Goal: Transaction & Acquisition: Subscribe to service/newsletter

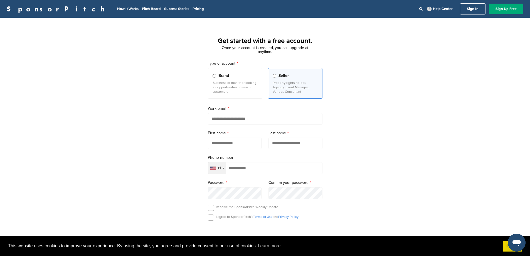
click at [236, 116] on input "email" at bounding box center [265, 118] width 115 height 11
click at [263, 117] on input "email" at bounding box center [265, 118] width 115 height 11
type input "**********"
click at [246, 141] on input "text" at bounding box center [235, 142] width 54 height 11
type input "****"
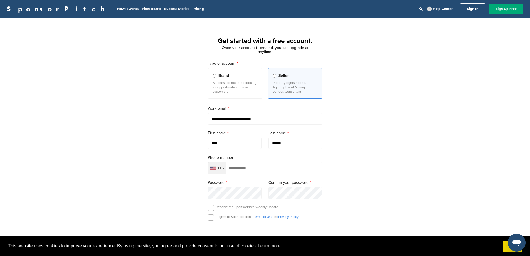
type input "******"
click at [277, 167] on input "tel" at bounding box center [265, 168] width 115 height 12
type input "**********"
click at [340, 183] on div "**********" at bounding box center [265, 153] width 530 height 259
click at [377, 180] on div "**********" at bounding box center [265, 153] width 530 height 259
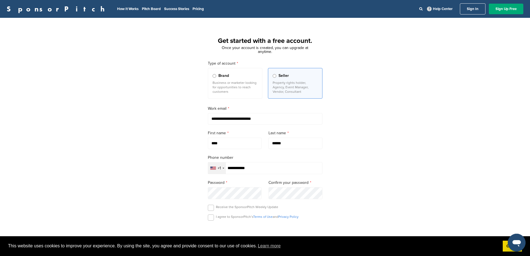
click at [177, 183] on div "**********" at bounding box center [265, 153] width 530 height 259
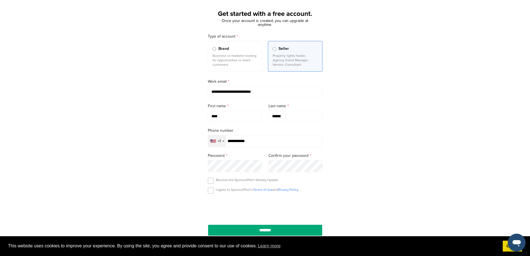
scroll to position [56, 0]
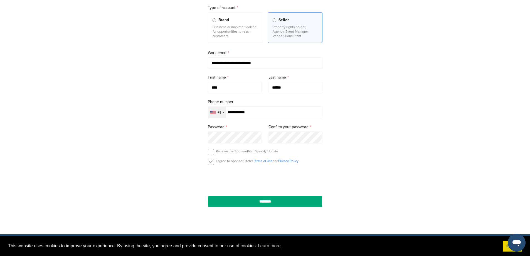
click at [212, 164] on label at bounding box center [211, 162] width 6 height 6
click at [251, 207] on input "********" at bounding box center [265, 201] width 115 height 11
click at [253, 204] on input "********" at bounding box center [265, 201] width 115 height 11
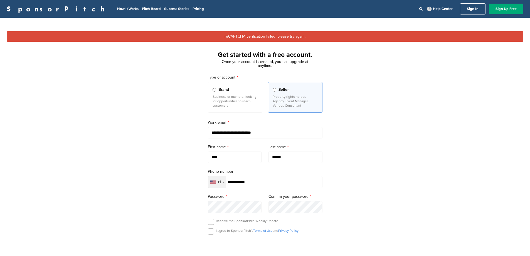
type input "**********"
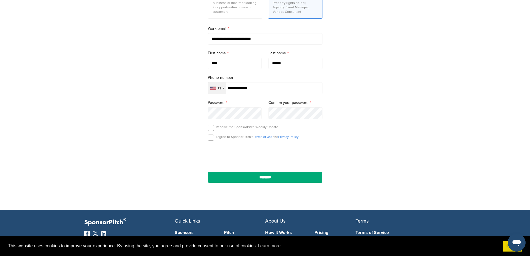
scroll to position [94, 0]
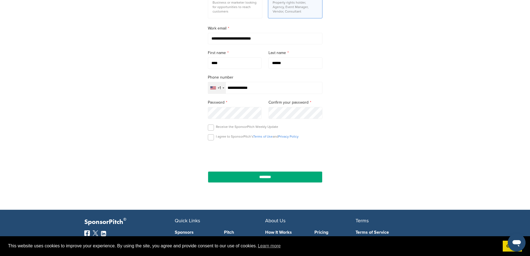
click at [253, 107] on div "Password" at bounding box center [235, 108] width 54 height 19
click at [210, 140] on label at bounding box center [211, 137] width 6 height 6
click at [243, 175] on input "********" at bounding box center [265, 176] width 115 height 11
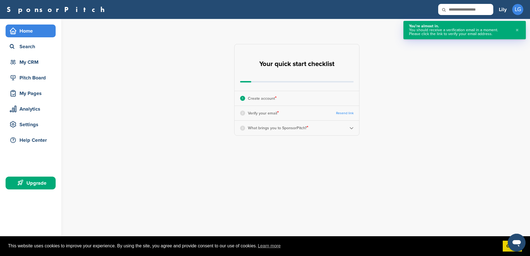
click at [178, 114] on div "**********" at bounding box center [300, 90] width 460 height 142
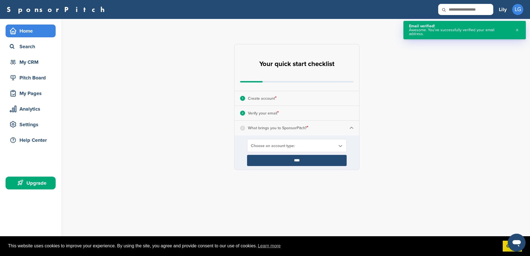
click at [314, 149] on div "Choose an account type:" at bounding box center [297, 145] width 100 height 13
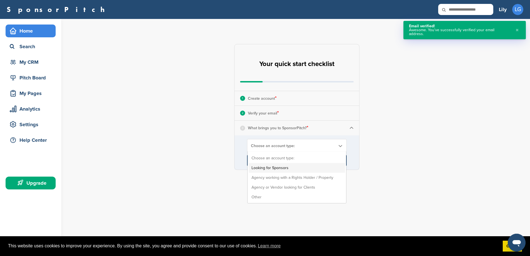
click at [308, 166] on li "Looking for Sponsors" at bounding box center [297, 168] width 96 height 10
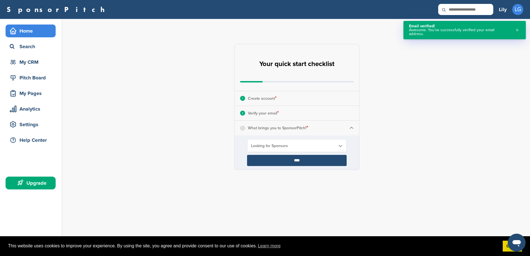
click at [311, 158] on input "****" at bounding box center [297, 160] width 100 height 11
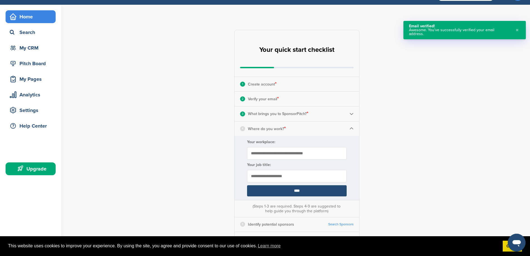
scroll to position [28, 0]
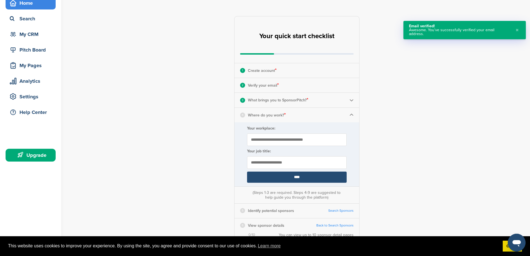
click at [286, 134] on input "Your workplace:" at bounding box center [297, 139] width 100 height 13
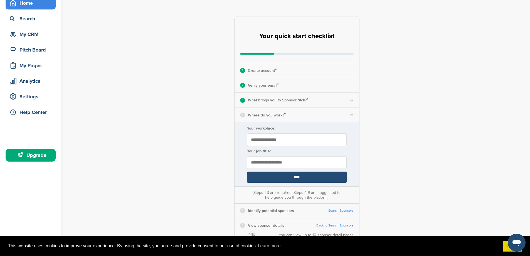
type input "**********"
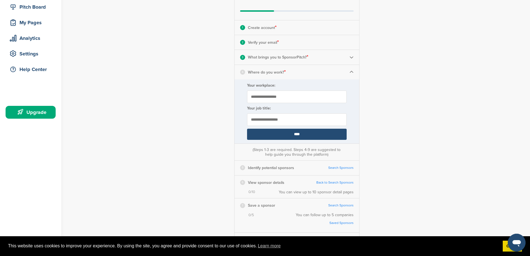
scroll to position [84, 0]
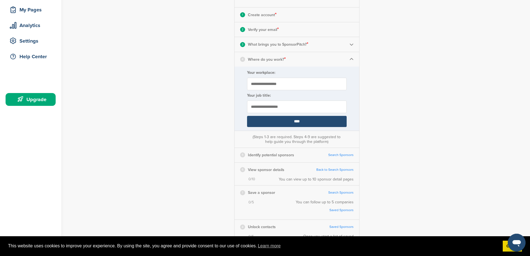
type input "**********"
click at [274, 121] on input "****" at bounding box center [297, 121] width 100 height 11
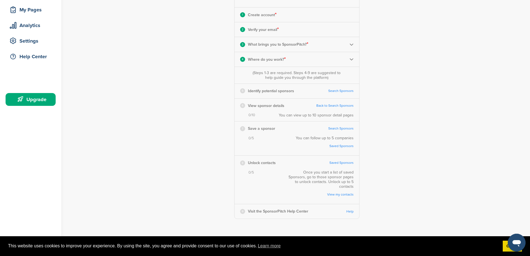
scroll to position [111, 0]
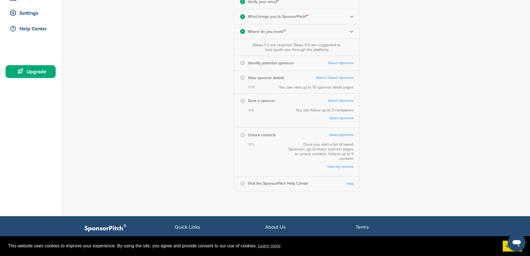
click at [346, 63] on link "Search Sponsors" at bounding box center [340, 63] width 25 height 4
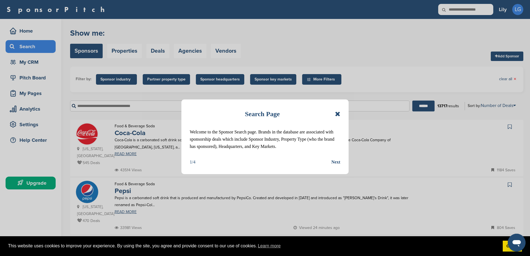
click at [338, 163] on div "Next" at bounding box center [335, 161] width 9 height 7
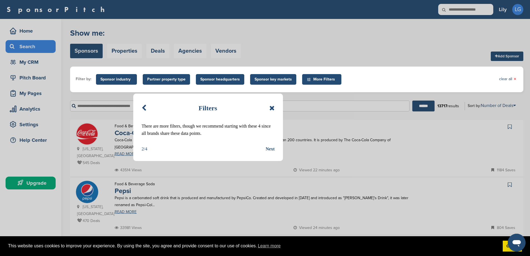
click at [272, 146] on div "Next" at bounding box center [270, 148] width 9 height 7
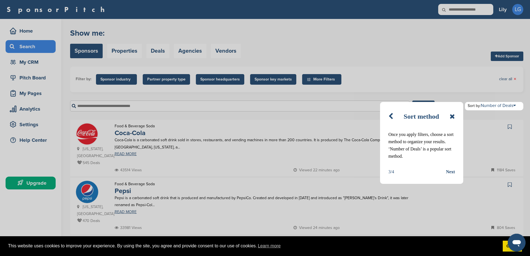
click at [449, 173] on div "Next" at bounding box center [450, 171] width 9 height 7
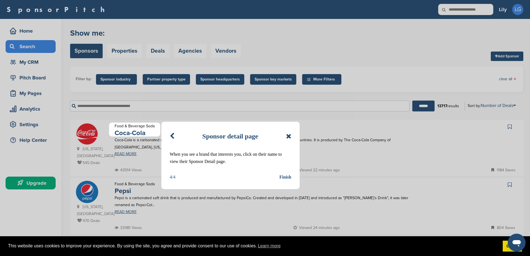
click at [287, 176] on div "Finish" at bounding box center [285, 176] width 12 height 7
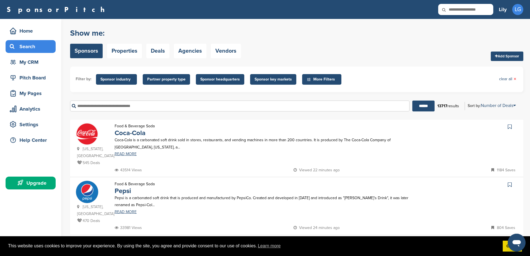
click at [124, 77] on span "Sponsor industry" at bounding box center [116, 79] width 32 height 6
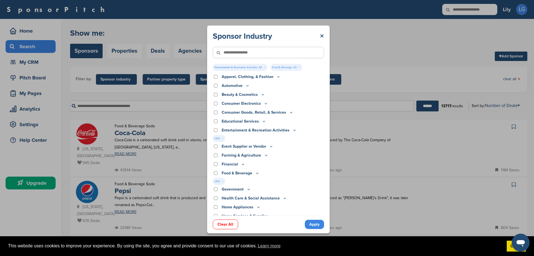
click at [219, 144] on div "Event Supplier or Vendor" at bounding box center [268, 146] width 111 height 6
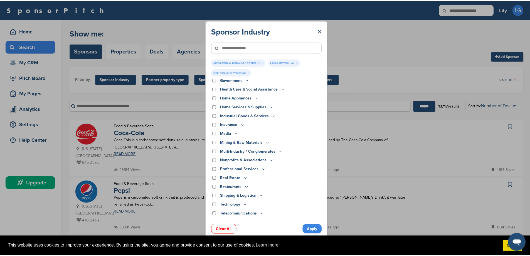
scroll to position [137, 0]
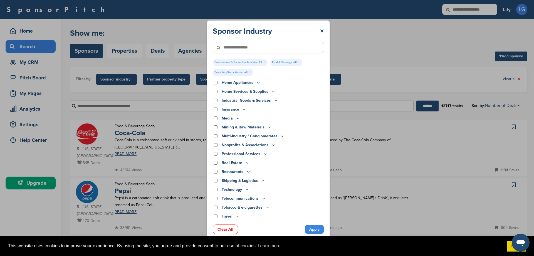
click at [315, 229] on link "Apply" at bounding box center [314, 229] width 19 height 9
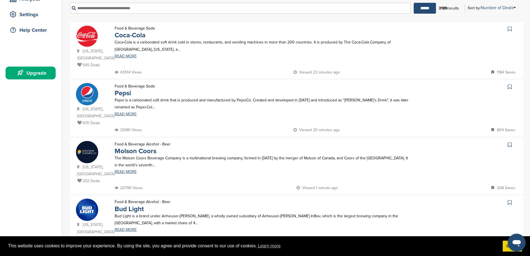
scroll to position [28, 0]
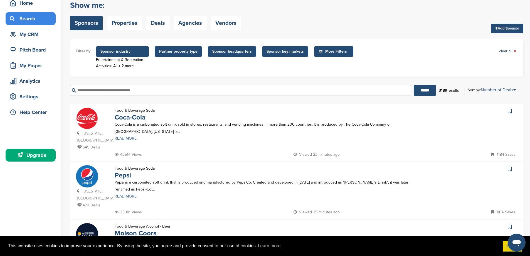
click at [174, 52] on span "Partner property type" at bounding box center [178, 51] width 38 height 6
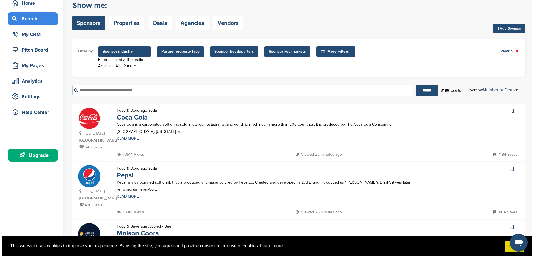
scroll to position [0, 0]
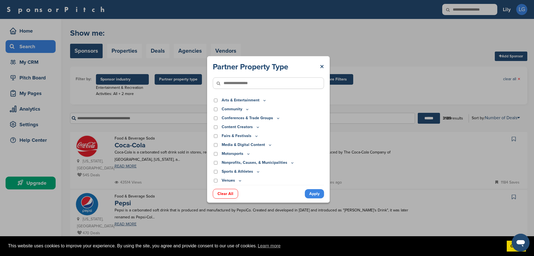
click at [218, 134] on div "Fairs & Festivals" at bounding box center [268, 136] width 111 height 6
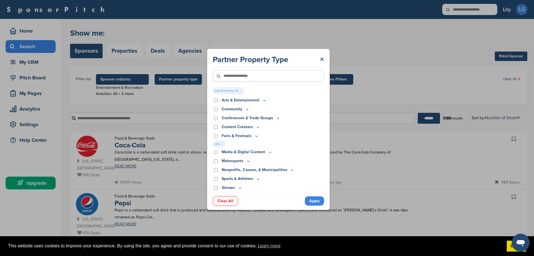
click at [264, 101] on icon at bounding box center [265, 100] width 2 height 1
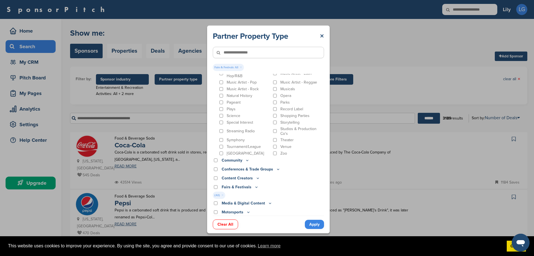
scroll to position [218, 0]
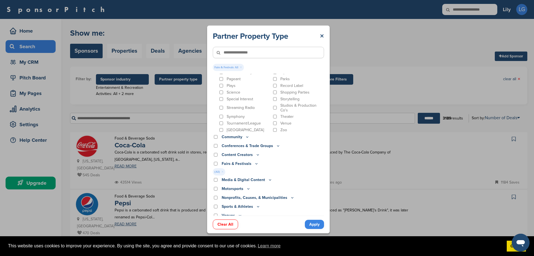
click at [242, 134] on p "Community" at bounding box center [236, 137] width 28 height 6
click at [246, 134] on icon at bounding box center [247, 136] width 4 height 5
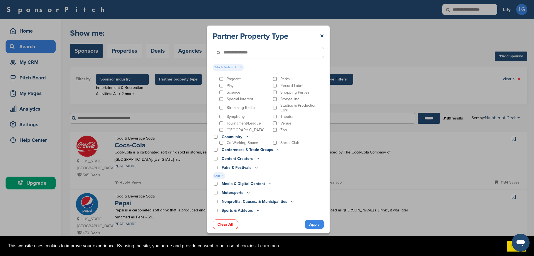
click at [276, 147] on icon at bounding box center [278, 149] width 4 height 5
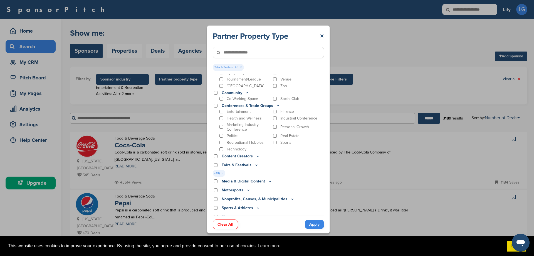
scroll to position [264, 0]
click at [257, 152] on icon at bounding box center [258, 154] width 4 height 5
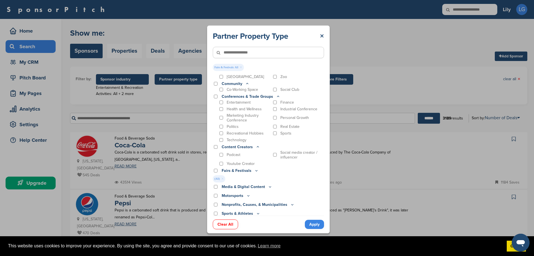
scroll to position [278, 0]
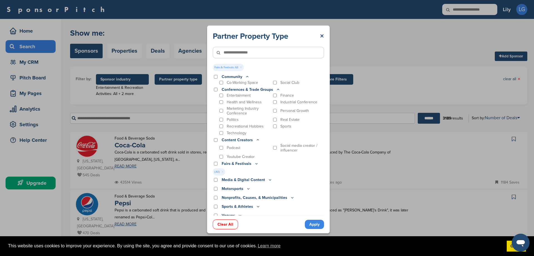
click at [255, 161] on icon at bounding box center [256, 163] width 4 height 5
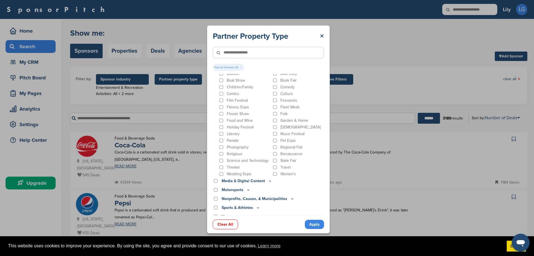
scroll to position [395, 0]
click at [269, 177] on icon at bounding box center [270, 179] width 4 height 5
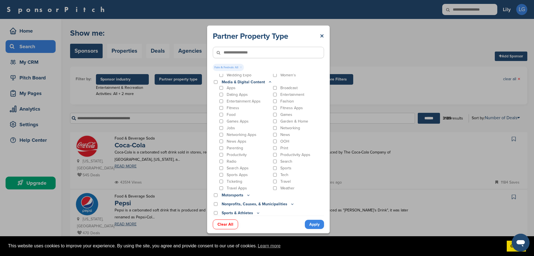
scroll to position [499, 0]
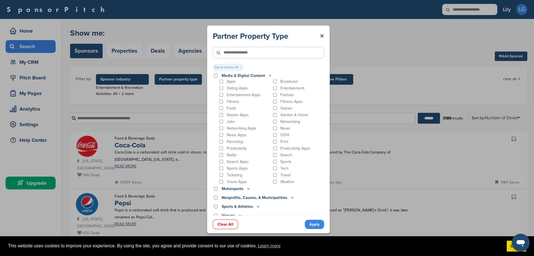
click at [249, 186] on icon at bounding box center [248, 188] width 4 height 5
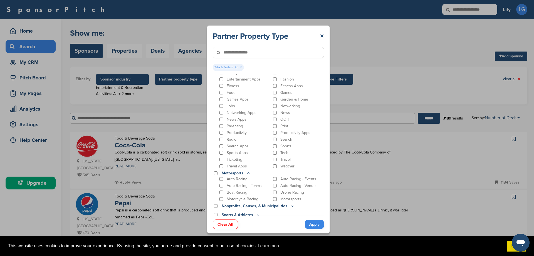
scroll to position [523, 0]
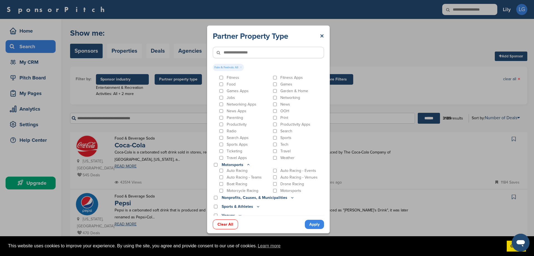
click at [287, 196] on p "Nonprofits, Causes, & Municipalities" at bounding box center [258, 198] width 73 height 6
click at [292, 197] on icon at bounding box center [293, 197] width 2 height 1
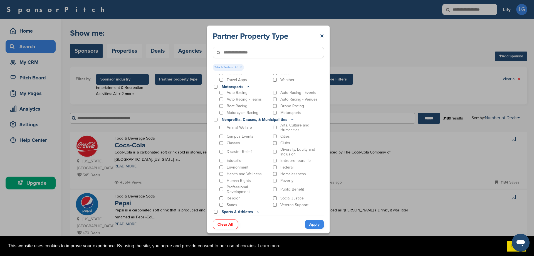
scroll to position [606, 0]
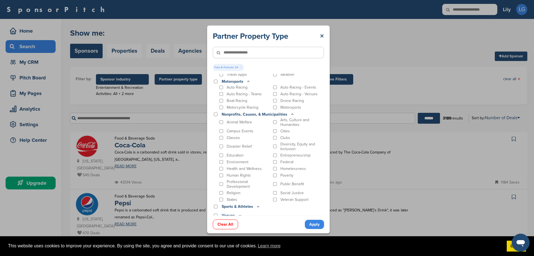
click at [257, 204] on icon at bounding box center [258, 206] width 4 height 5
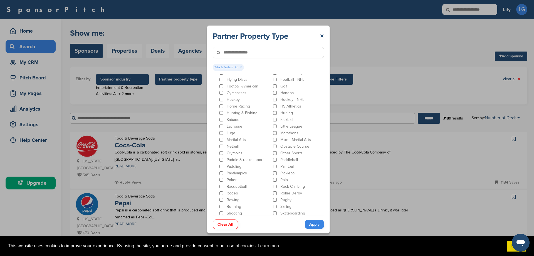
scroll to position [946, 0]
click at [240, 212] on icon at bounding box center [240, 211] width 2 height 1
click at [309, 224] on link "Apply" at bounding box center [314, 224] width 19 height 9
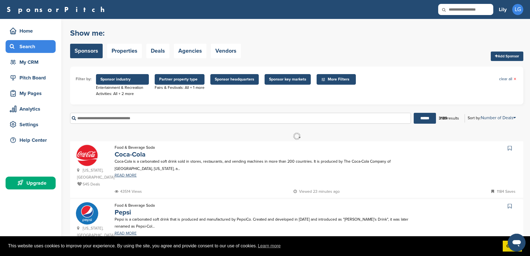
click at [253, 86] on ul "Filter by: Sponsor industry Entertainment & Recreation Activities: All + 2 more…" at bounding box center [297, 85] width 442 height 27
click at [247, 81] on span "Sponsor headquarters" at bounding box center [235, 79] width 40 height 6
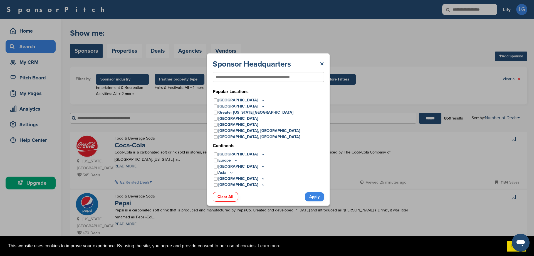
click at [261, 101] on icon at bounding box center [263, 100] width 4 height 5
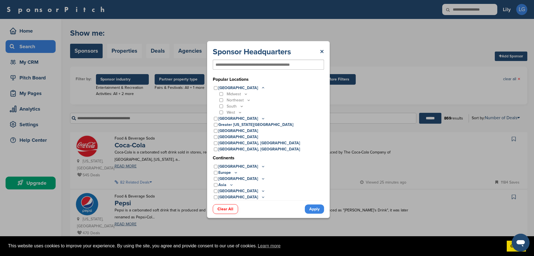
click at [242, 105] on icon at bounding box center [242, 106] width 4 height 5
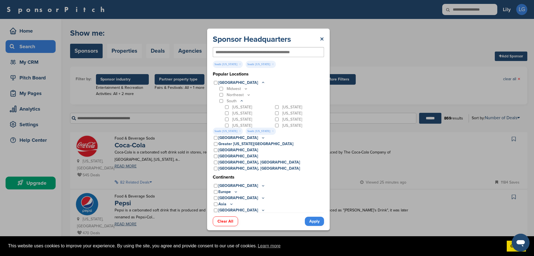
click at [249, 93] on icon at bounding box center [249, 94] width 4 height 5
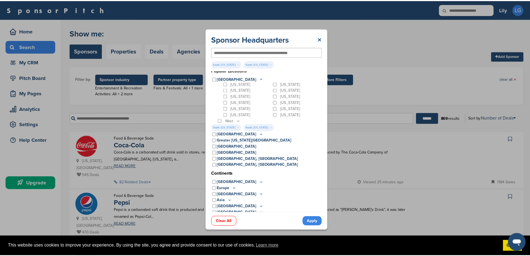
scroll to position [7, 0]
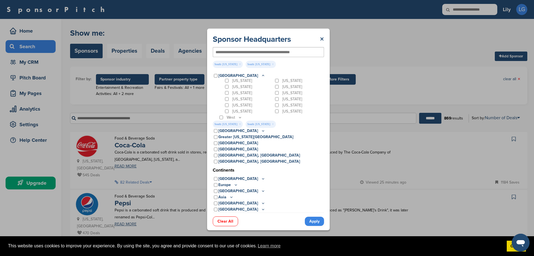
click at [274, 92] on div "North Carolina" at bounding box center [299, 93] width 50 height 6
click at [317, 222] on link "Apply" at bounding box center [314, 221] width 19 height 9
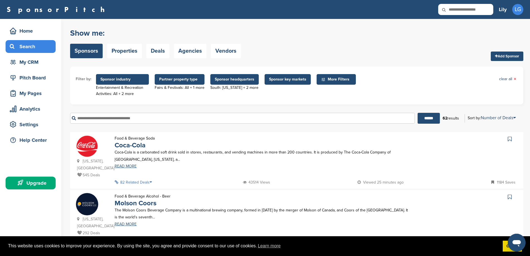
click at [293, 80] on span "Sponsor key markets" at bounding box center [287, 79] width 37 height 6
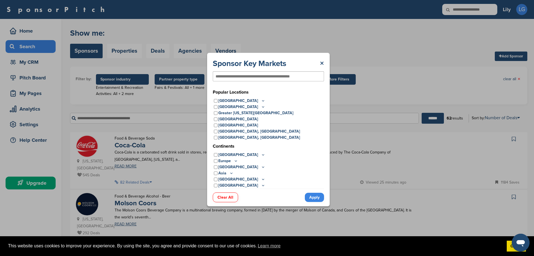
click at [242, 102] on p "United States" at bounding box center [241, 101] width 47 height 6
click at [261, 101] on icon at bounding box center [263, 100] width 4 height 5
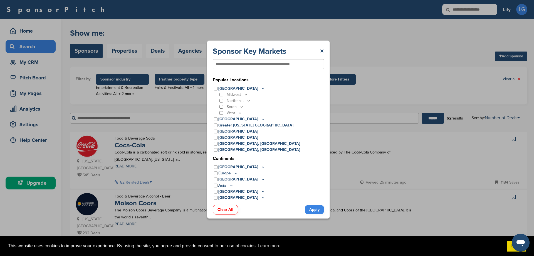
click at [242, 101] on p "Northeast" at bounding box center [239, 101] width 24 height 6
click at [239, 107] on p "South" at bounding box center [235, 107] width 17 height 6
click at [240, 107] on icon at bounding box center [242, 106] width 4 height 5
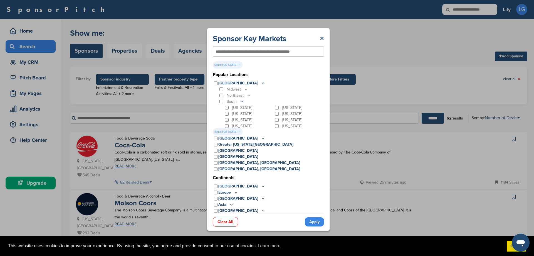
click at [316, 224] on link "Apply" at bounding box center [314, 221] width 19 height 9
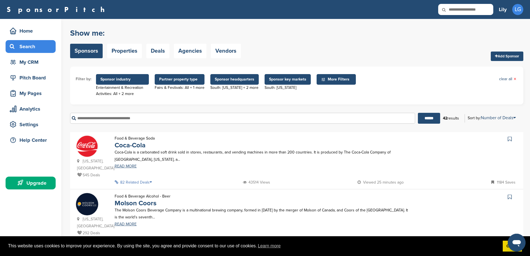
click at [343, 78] on span "More Filters" at bounding box center [337, 79] width 32 height 6
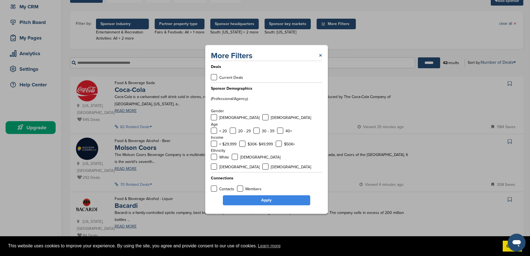
scroll to position [56, 0]
click at [212, 147] on label at bounding box center [214, 144] width 6 height 6
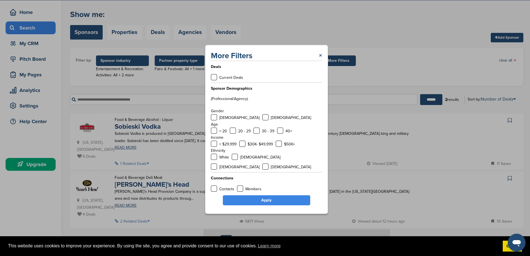
scroll to position [28, 0]
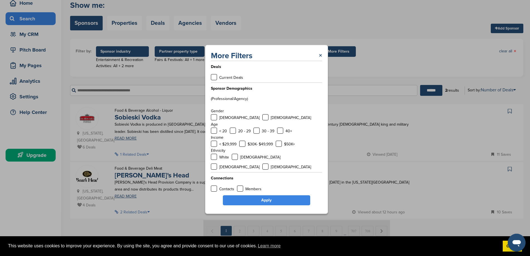
click at [223, 185] on p "Contacts" at bounding box center [226, 188] width 15 height 7
click at [216, 185] on label at bounding box center [214, 188] width 6 height 6
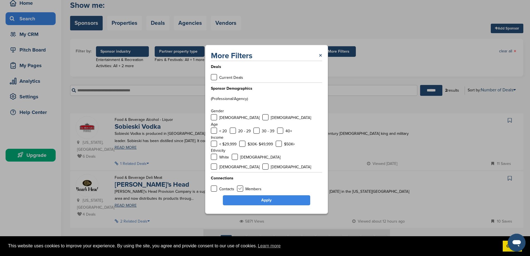
click at [242, 185] on label at bounding box center [240, 188] width 6 height 6
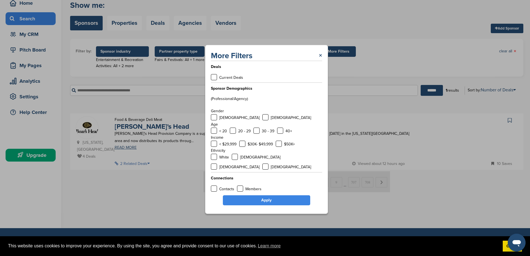
scroll to position [0, 0]
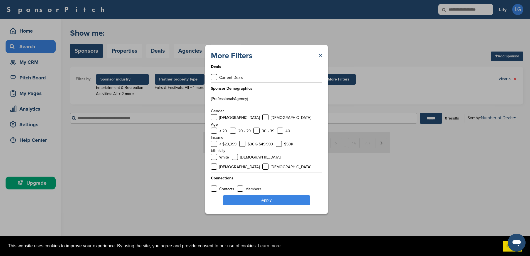
click at [243, 197] on link "Apply" at bounding box center [266, 200] width 87 height 10
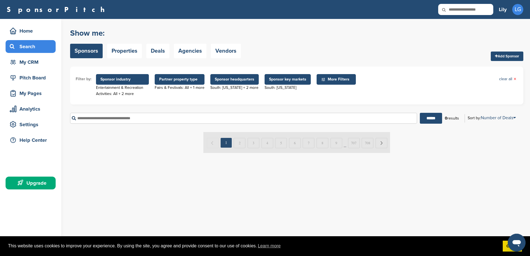
click at [337, 78] on span "More Filters" at bounding box center [337, 79] width 32 height 6
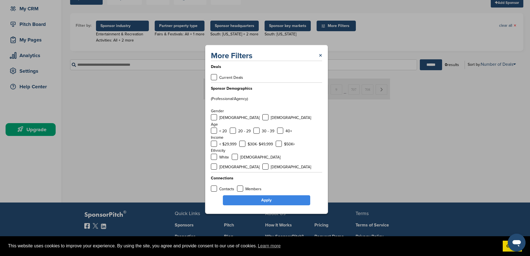
scroll to position [111, 0]
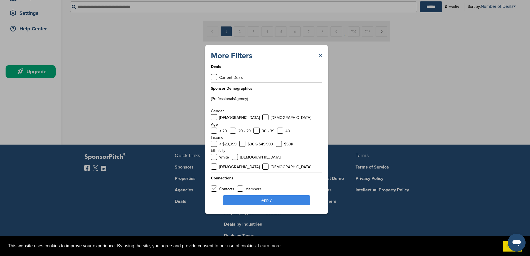
click at [215, 185] on label at bounding box center [214, 188] width 6 height 6
click at [238, 185] on label at bounding box center [240, 188] width 6 height 6
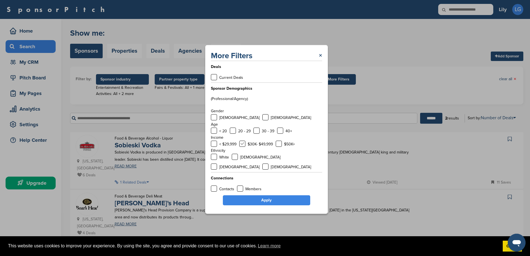
click at [243, 147] on label at bounding box center [242, 144] width 6 height 6
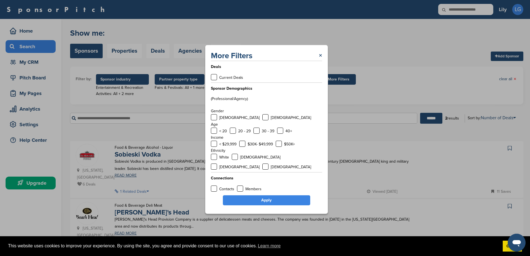
click at [264, 189] on div "More Filters × Deals Current Deals Sponsor Demographics (Professional/Agency) G…" at bounding box center [266, 129] width 123 height 169
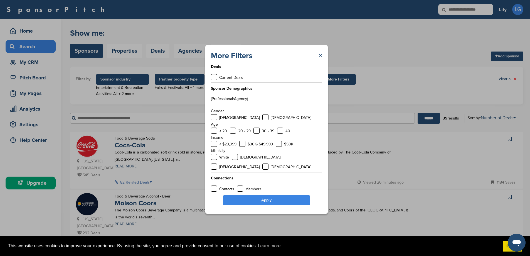
click at [283, 146] on div "$50K+" at bounding box center [285, 144] width 19 height 7
click at [280, 146] on label at bounding box center [279, 144] width 6 height 6
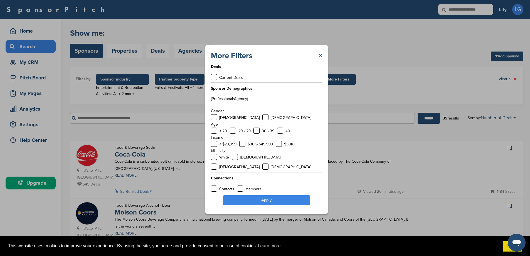
click at [267, 196] on link "Apply" at bounding box center [266, 200] width 87 height 10
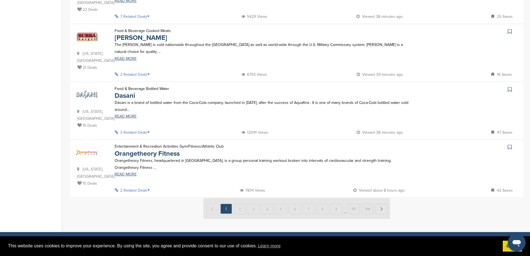
scroll to position [547, 0]
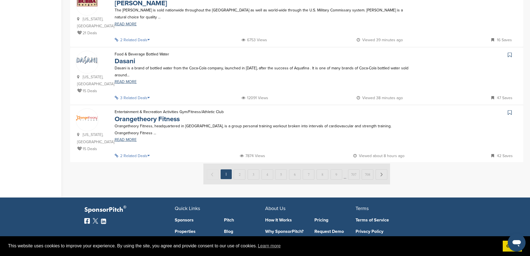
click at [239, 163] on img at bounding box center [296, 173] width 187 height 21
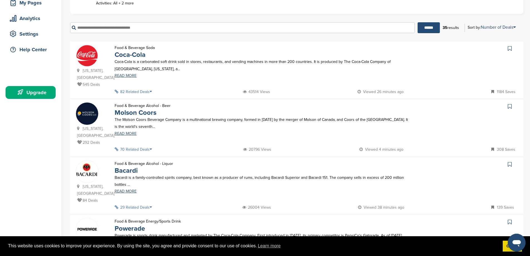
scroll to position [46, 0]
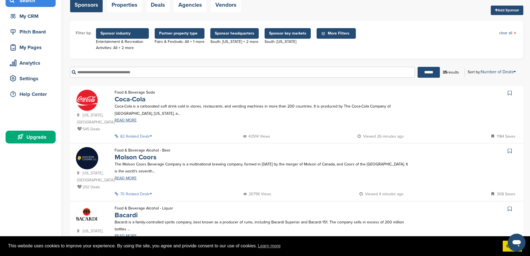
click at [145, 133] on p "82 Related Deals" at bounding box center [135, 136] width 41 height 7
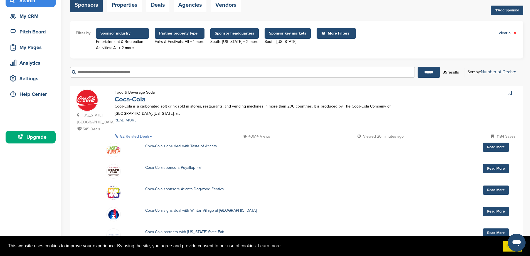
click at [123, 99] on link "Coca-Cola" at bounding box center [130, 99] width 31 height 8
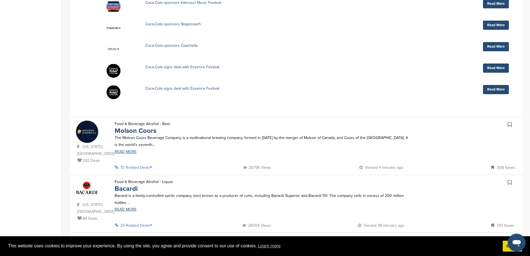
scroll to position [296, 0]
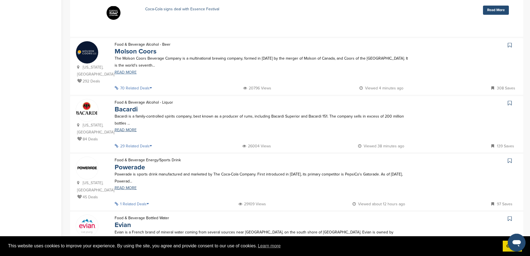
click at [136, 70] on link "READ MORE" at bounding box center [263, 72] width 296 height 4
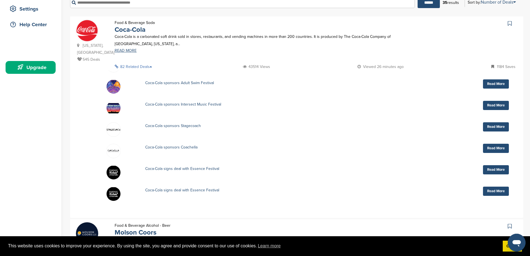
scroll to position [74, 0]
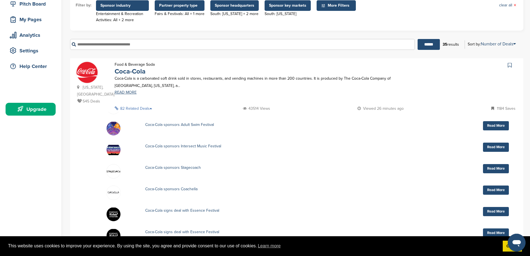
click at [133, 105] on p "82 Related Deals" at bounding box center [135, 108] width 41 height 7
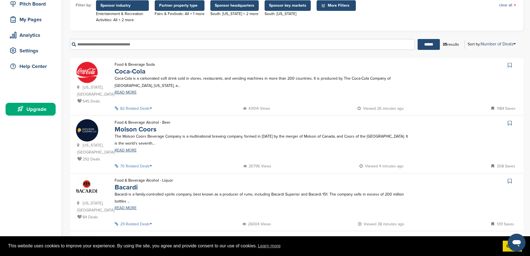
click at [135, 105] on p "82 Related Deals" at bounding box center [135, 108] width 41 height 7
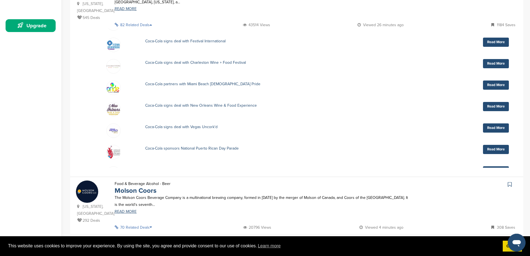
scroll to position [1149, 0]
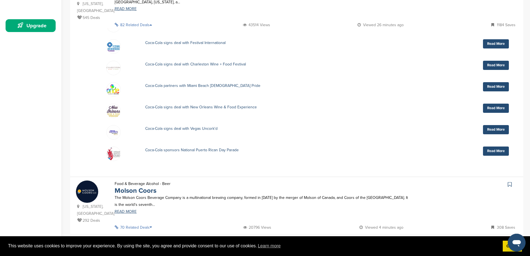
click at [501, 79] on div "Coca-Cola partners with Miami Beach Gay Pride Read More" at bounding box center [311, 89] width 414 height 20
click at [500, 82] on link "Read More" at bounding box center [496, 86] width 26 height 9
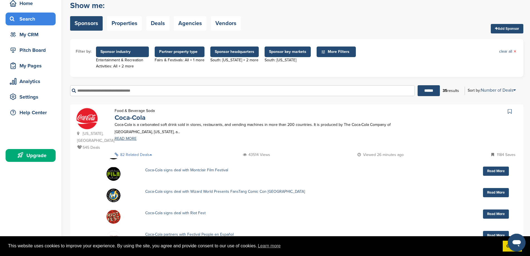
scroll to position [18, 0]
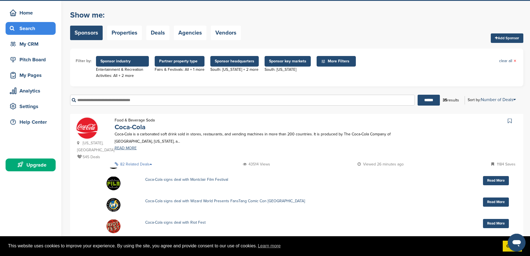
click at [88, 132] on img at bounding box center [87, 128] width 22 height 22
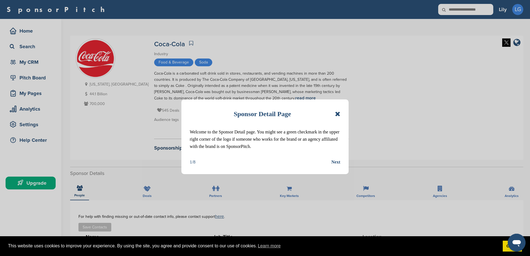
click at [335, 163] on div "Next" at bounding box center [335, 161] width 9 height 7
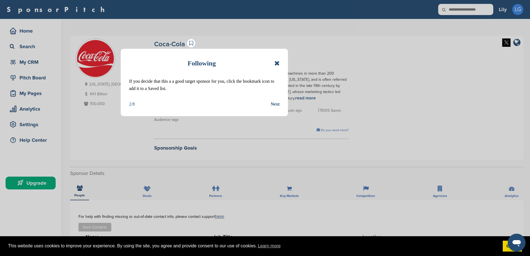
click at [272, 104] on div "Next" at bounding box center [275, 103] width 9 height 7
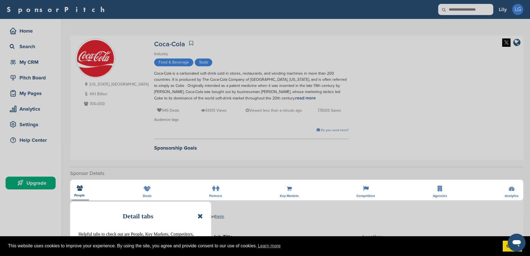
click at [342, 106] on div "Detail tabs Helpful tabs to check out are People, Key Markets, Competitors, Age…" at bounding box center [265, 128] width 530 height 256
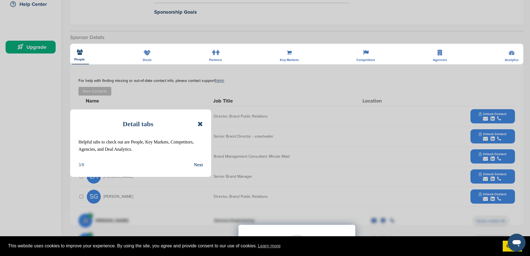
scroll to position [139, 0]
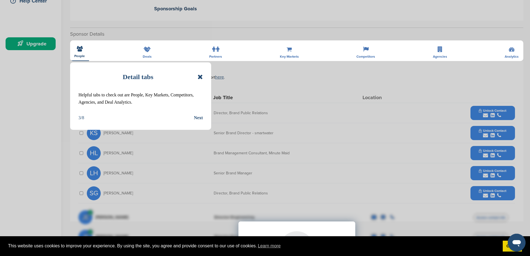
click at [194, 121] on div "Next" at bounding box center [198, 117] width 9 height 7
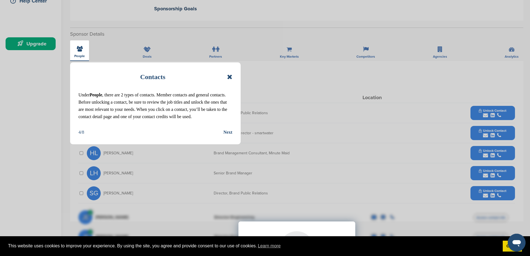
click at [232, 132] on div "Next" at bounding box center [228, 132] width 9 height 7
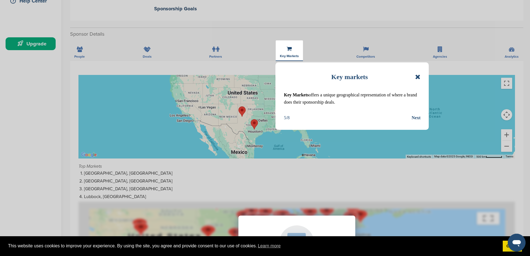
click at [416, 117] on div "Next" at bounding box center [416, 117] width 9 height 7
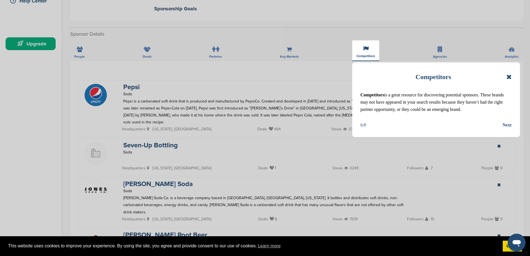
click at [508, 127] on div "Next" at bounding box center [507, 124] width 9 height 7
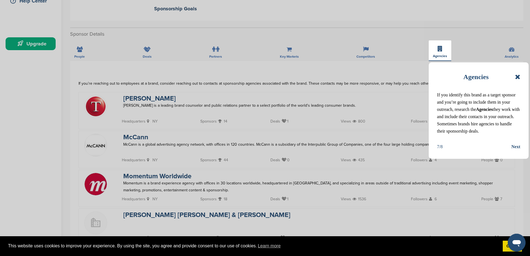
click at [521, 145] on div "Agencies If you identify this brand as a target sponsor and you’re going to inc…" at bounding box center [479, 110] width 100 height 96
click at [519, 145] on div "Next" at bounding box center [516, 146] width 9 height 7
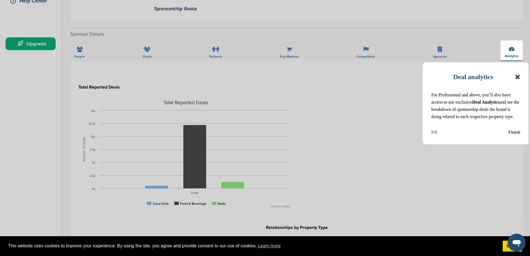
click at [511, 133] on div "Finish" at bounding box center [515, 132] width 12 height 7
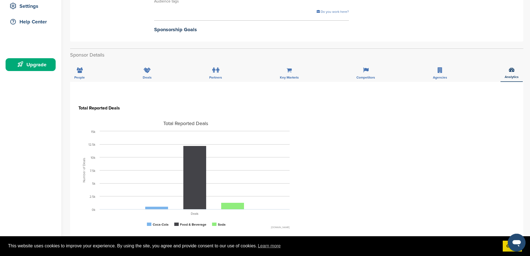
scroll to position [0, 0]
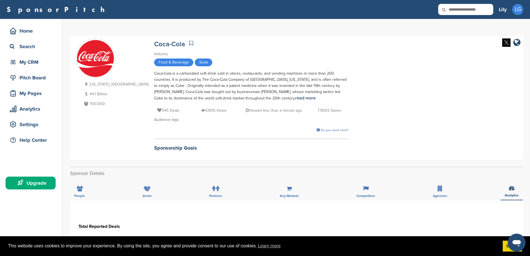
drag, startPoint x: 251, startPoint y: 84, endPoint x: 440, endPoint y: 97, distance: 189.7
click at [440, 97] on div "Georgia, USA 44.1 Billion 700,000 Coca-Cola Industry Food & Beverage Soda Coca-…" at bounding box center [297, 97] width 442 height 119
click at [516, 40] on icon "company link" at bounding box center [517, 42] width 7 height 8
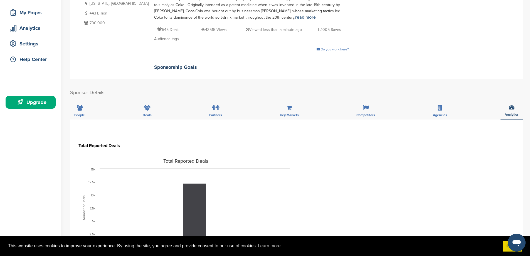
scroll to position [84, 0]
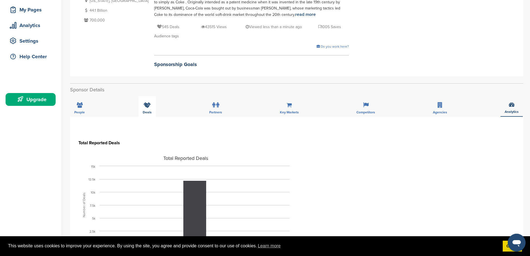
click at [154, 100] on div "Deals" at bounding box center [147, 106] width 17 height 21
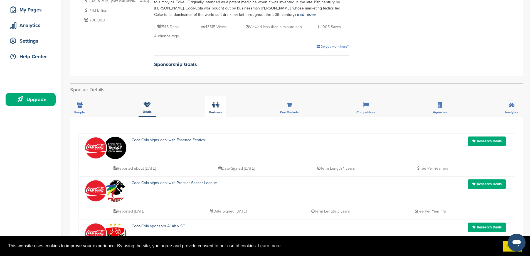
click at [219, 107] on icon at bounding box center [217, 105] width 3 height 6
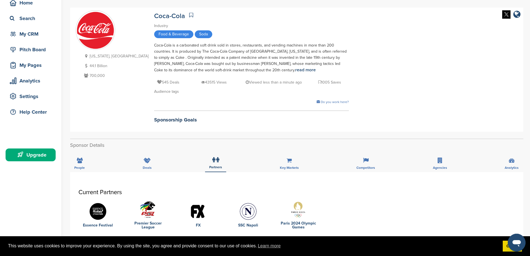
scroll to position [28, 0]
click at [154, 119] on h2 "Sponsorship Goals" at bounding box center [251, 120] width 195 height 8
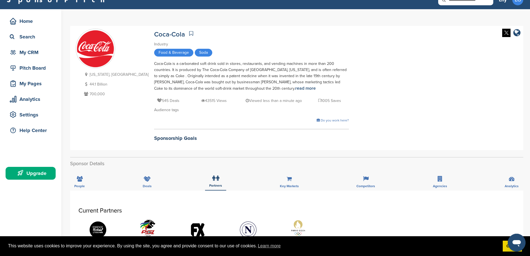
scroll to position [0, 0]
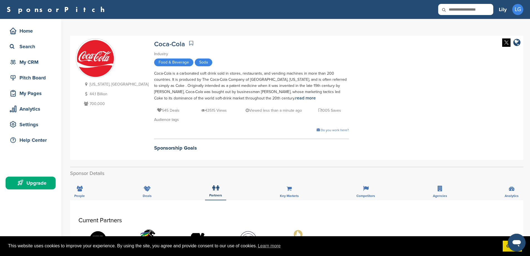
drag, startPoint x: 507, startPoint y: 41, endPoint x: 463, endPoint y: 29, distance: 46.0
drag, startPoint x: 463, startPoint y: 29, endPoint x: 240, endPoint y: 103, distance: 235.0
click at [240, 103] on div "545 Deals 43515 Views Viewed less than a minute ago 1005 Saves" at bounding box center [251, 107] width 195 height 13
click at [156, 70] on div "Coca-Cola Industry Food & Beverage Soda Coca-Cola is a carbonated soft drink so…" at bounding box center [251, 96] width 195 height 116
drag, startPoint x: 150, startPoint y: 64, endPoint x: 126, endPoint y: 61, distance: 23.5
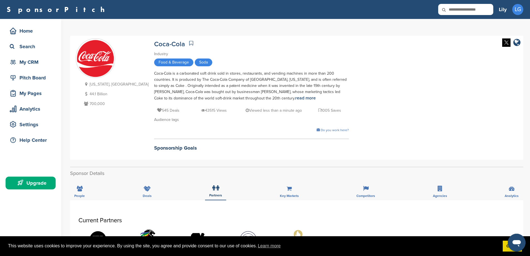
click at [154, 64] on span "Food & Beverage" at bounding box center [173, 62] width 39 height 8
click at [188, 40] on link at bounding box center [191, 43] width 7 height 8
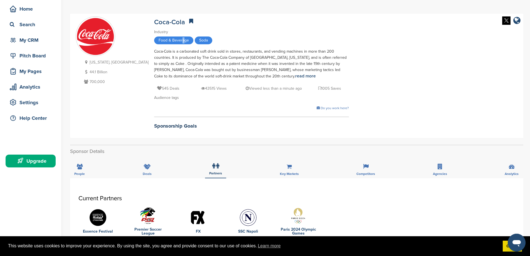
scroll to position [56, 0]
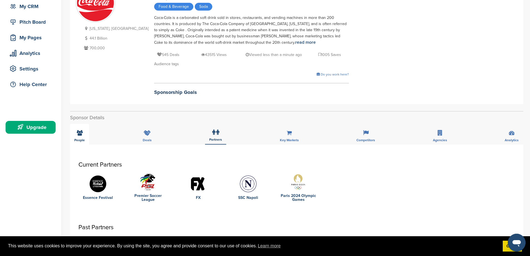
click at [79, 137] on div "People" at bounding box center [79, 134] width 19 height 21
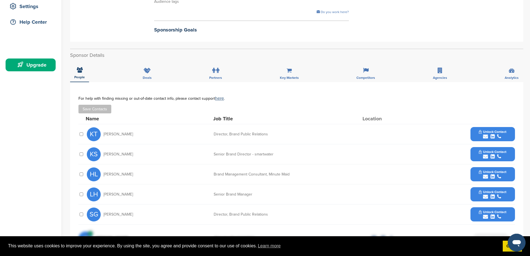
scroll to position [139, 0]
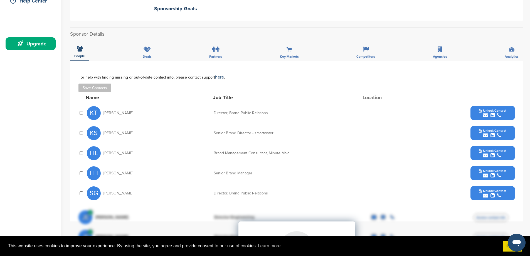
click at [510, 107] on button "Unlock Contact" at bounding box center [492, 113] width 41 height 17
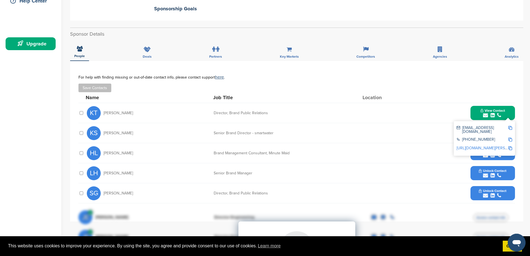
click at [397, 92] on div "Save Contacts" at bounding box center [296, 88] width 437 height 9
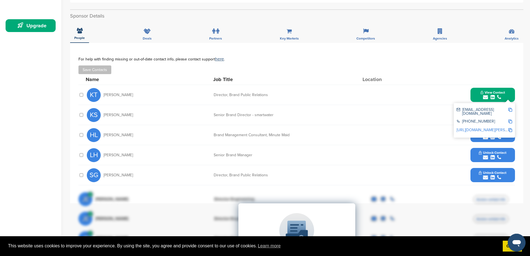
scroll to position [167, 0]
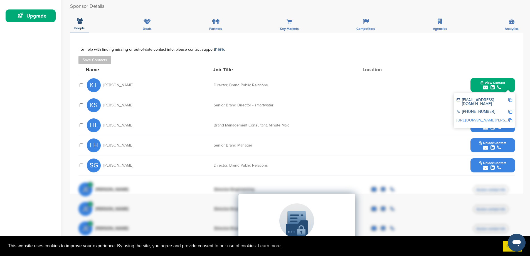
click at [346, 166] on div "SG Samantha Gilham Director, Brand Public Relations Unlock Contact" at bounding box center [301, 165] width 428 height 20
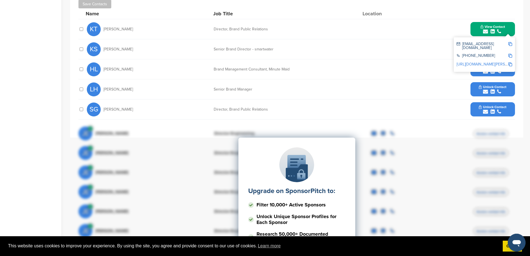
scroll to position [223, 0]
click at [306, 52] on div "KS Kate Santore Senior Brand Director - smartwater Unlock Contact" at bounding box center [301, 50] width 428 height 20
drag, startPoint x: 505, startPoint y: 43, endPoint x: 461, endPoint y: 45, distance: 43.7
click at [461, 44] on div "[EMAIL_ADDRESS][DOMAIN_NAME]" at bounding box center [482, 46] width 51 height 8
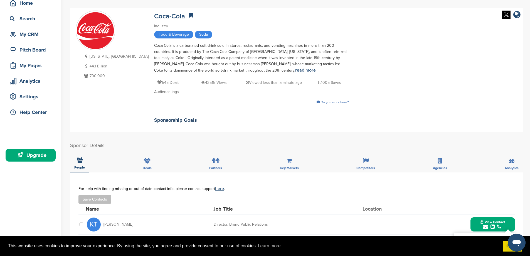
scroll to position [0, 0]
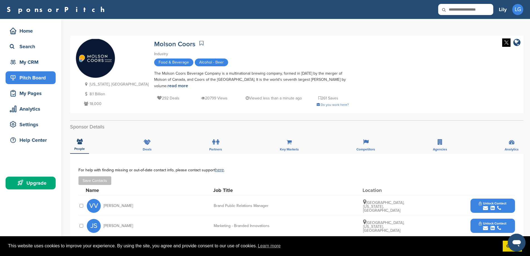
click at [31, 75] on div "Pitch Board" at bounding box center [31, 78] width 47 height 10
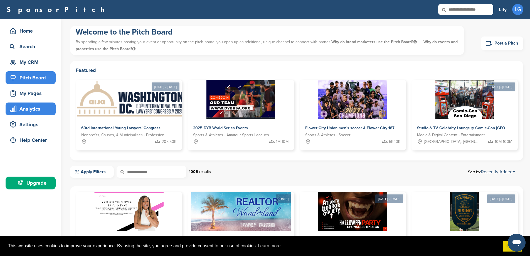
click at [25, 112] on div "Analytics" at bounding box center [31, 109] width 47 height 10
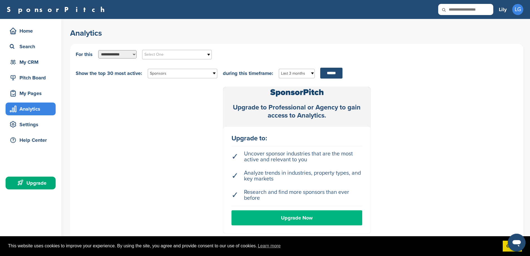
click at [256, 220] on link "Upgrade Now" at bounding box center [297, 217] width 131 height 15
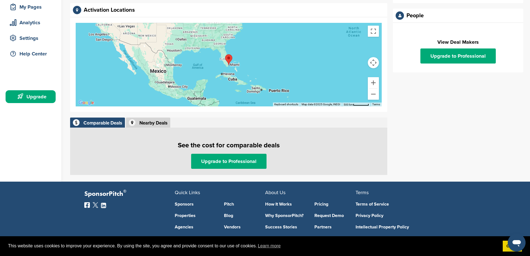
scroll to position [140, 0]
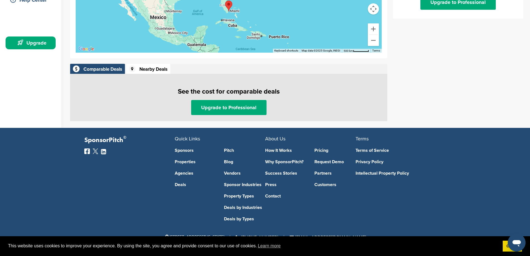
click at [141, 67] on div "Nearby Deals" at bounding box center [153, 69] width 28 height 5
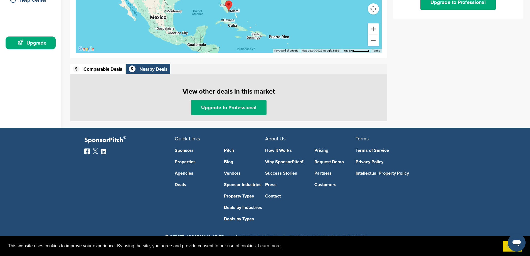
click at [107, 70] on div "Comparable Deals" at bounding box center [103, 69] width 39 height 5
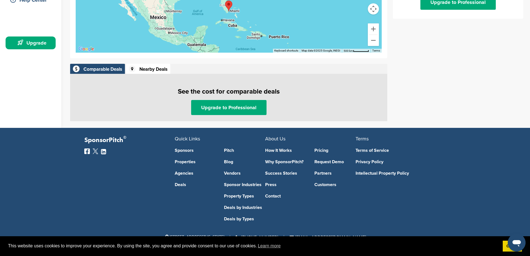
click at [152, 65] on div "Nearby Deals" at bounding box center [148, 69] width 44 height 10
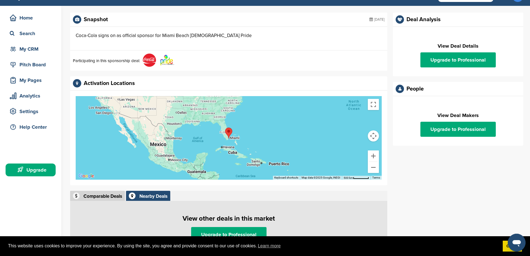
scroll to position [0, 0]
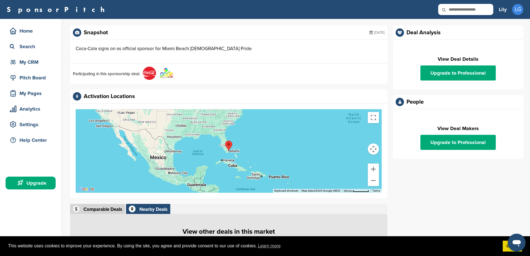
click at [225, 141] on area "Miami" at bounding box center [225, 141] width 0 height 0
click at [122, 48] on div "Coca-Cola signs on as official sponsor for Miami Beach Gay Pride" at bounding box center [164, 48] width 176 height 7
click at [170, 75] on img at bounding box center [167, 73] width 14 height 11
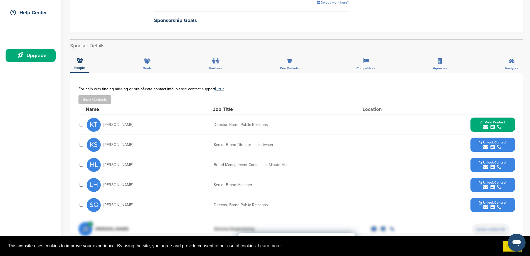
scroll to position [139, 0]
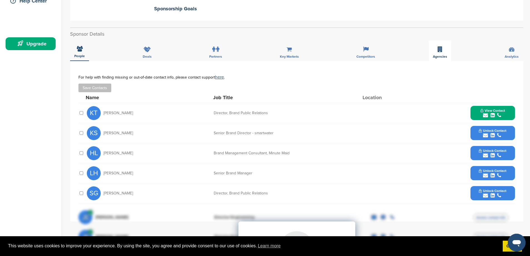
click at [448, 53] on div "Agencies" at bounding box center [440, 50] width 23 height 21
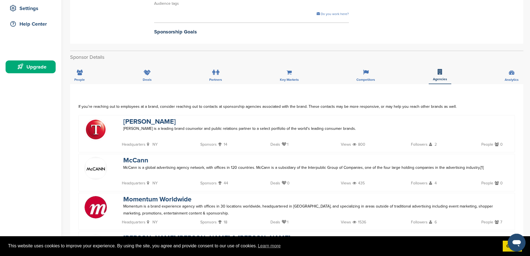
scroll to position [111, 0]
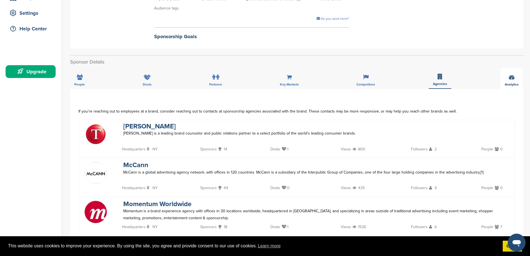
click at [85, 85] on span "Analytics" at bounding box center [79, 84] width 11 height 3
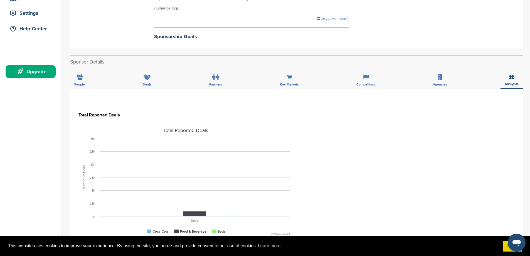
click at [89, 75] on div "People Deals Partners Key Markets Competitors Agencies Analytics" at bounding box center [296, 78] width 453 height 21
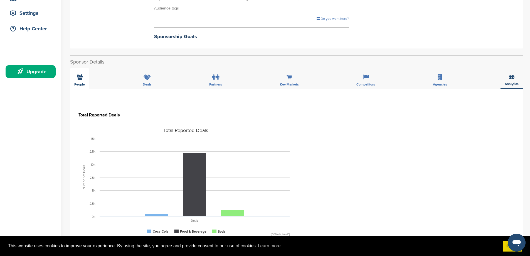
click at [83, 78] on div "People" at bounding box center [79, 78] width 19 height 21
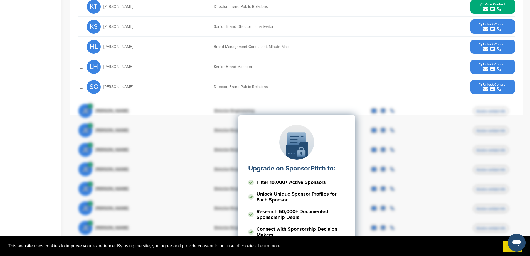
scroll to position [139, 0]
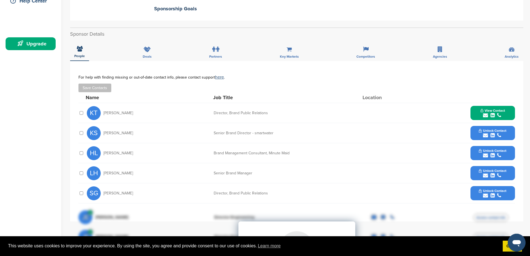
click at [504, 189] on span "Unlock Contact" at bounding box center [493, 191] width 28 height 4
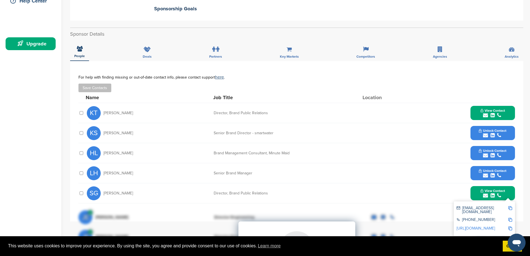
drag, startPoint x: 506, startPoint y: 209, endPoint x: 462, endPoint y: 209, distance: 43.7
drag, startPoint x: 463, startPoint y: 208, endPoint x: 485, endPoint y: 210, distance: 22.1
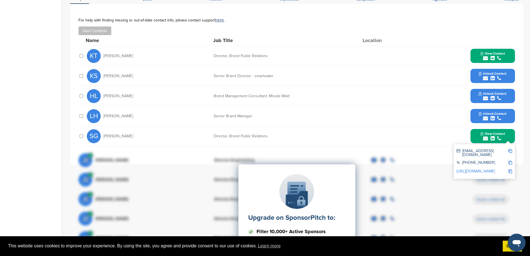
scroll to position [195, 0]
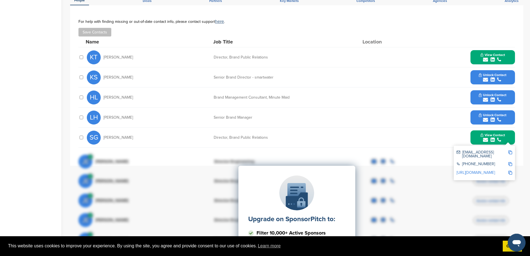
click at [512, 151] on img at bounding box center [511, 152] width 4 height 4
click at [513, 117] on button "Unlock Contact" at bounding box center [492, 117] width 41 height 17
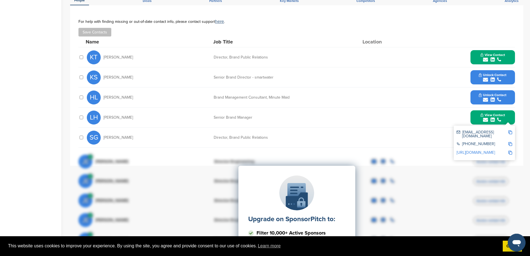
click at [511, 133] on img at bounding box center [511, 132] width 4 height 4
click at [506, 102] on div "submit" at bounding box center [493, 99] width 28 height 5
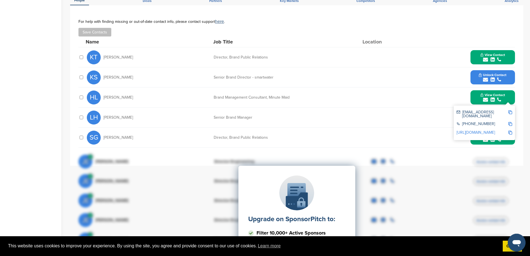
click at [512, 111] on img at bounding box center [511, 112] width 4 height 4
click at [510, 77] on button "Unlock Contact" at bounding box center [492, 77] width 41 height 17
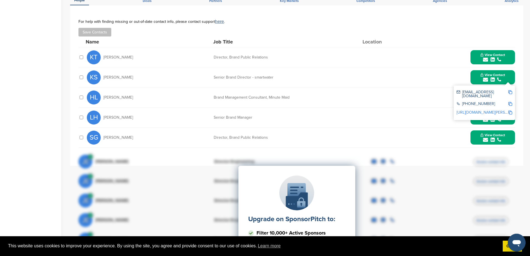
click at [512, 94] on img at bounding box center [511, 92] width 4 height 4
click at [506, 54] on button "View Contact" at bounding box center [493, 57] width 38 height 17
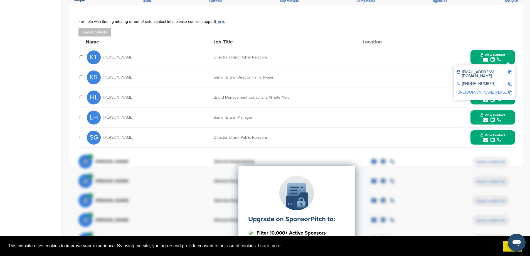
click at [510, 73] on img at bounding box center [511, 72] width 4 height 4
